Goal: Book appointment/travel/reservation

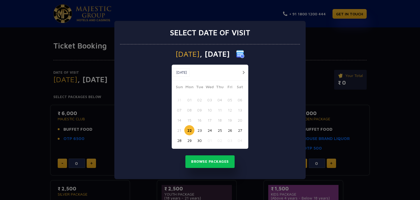
click at [243, 67] on div "[DATE] [DATE]" at bounding box center [210, 73] width 77 height 16
click at [244, 71] on button "button" at bounding box center [243, 72] width 7 height 7
click at [199, 111] on button "07" at bounding box center [200, 110] width 10 height 10
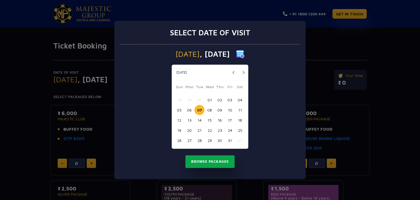
click at [205, 162] on button "Browse Packages" at bounding box center [210, 161] width 49 height 13
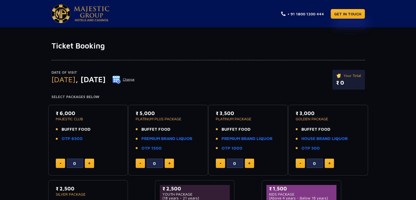
click at [397, 131] on div "Date of Visit [DATE] Change Your Total ₹ 0 Select Packages Below ₹ 6,000 MAJEST…" at bounding box center [208, 147] width 416 height 195
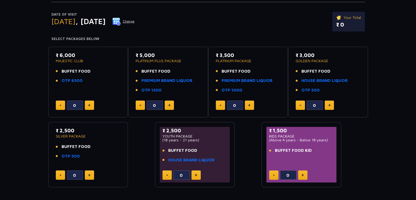
scroll to position [56, 0]
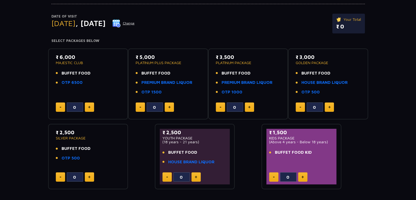
click at [303, 174] on button at bounding box center [302, 176] width 9 height 9
type input "1"
click at [195, 175] on img at bounding box center [196, 176] width 2 height 3
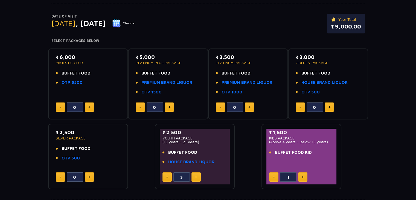
click at [195, 175] on img at bounding box center [196, 176] width 2 height 3
type input "4"
click at [89, 175] on img at bounding box center [89, 176] width 2 height 3
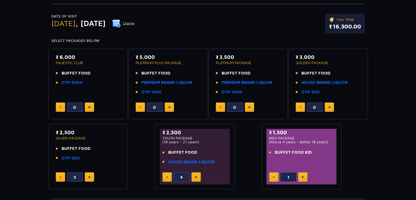
click at [89, 175] on img at bounding box center [89, 176] width 2 height 3
type input "4"
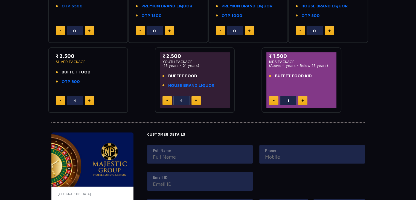
scroll to position [0, 0]
